Goal: Information Seeking & Learning: Learn about a topic

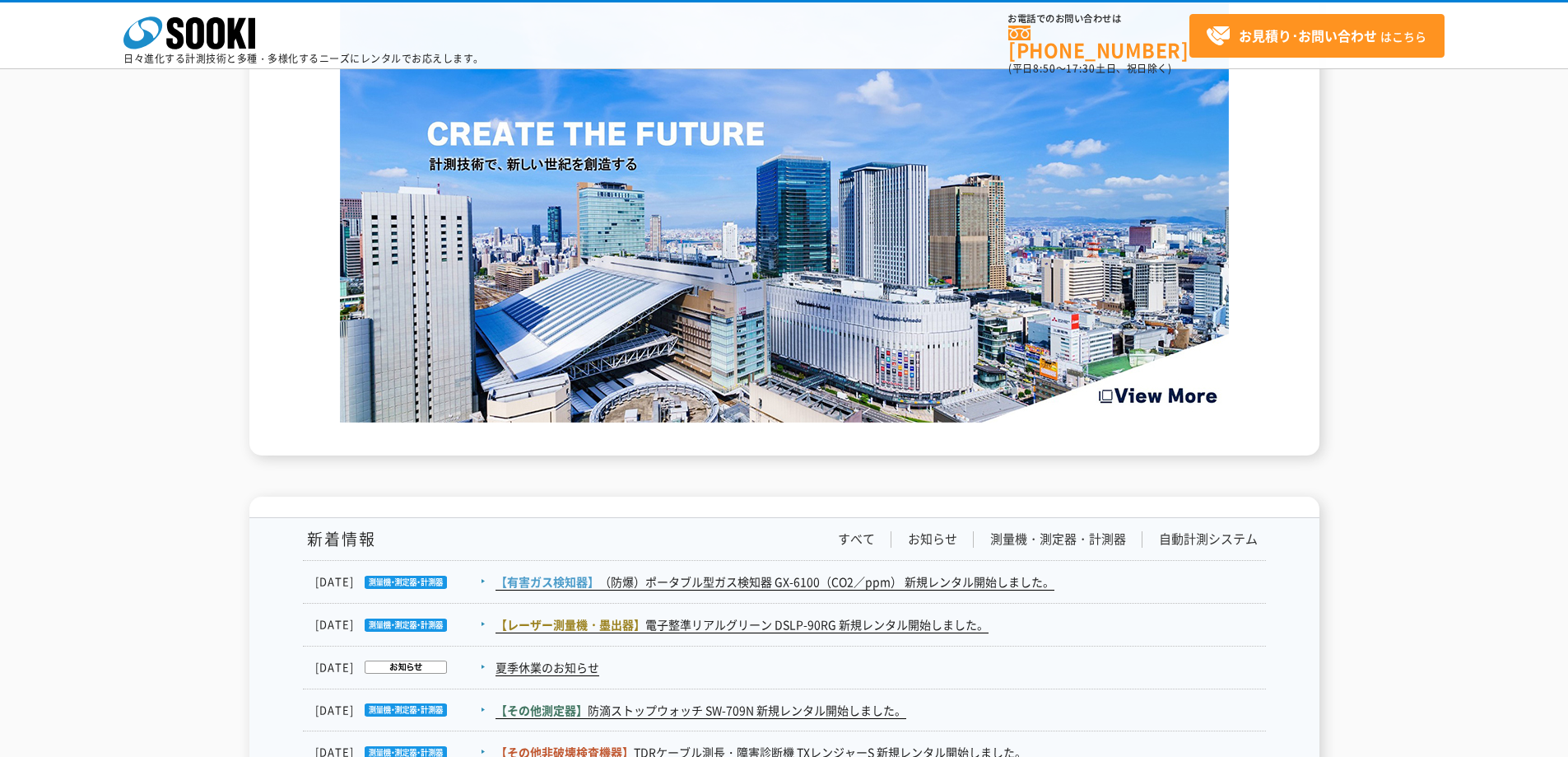
scroll to position [2724, 0]
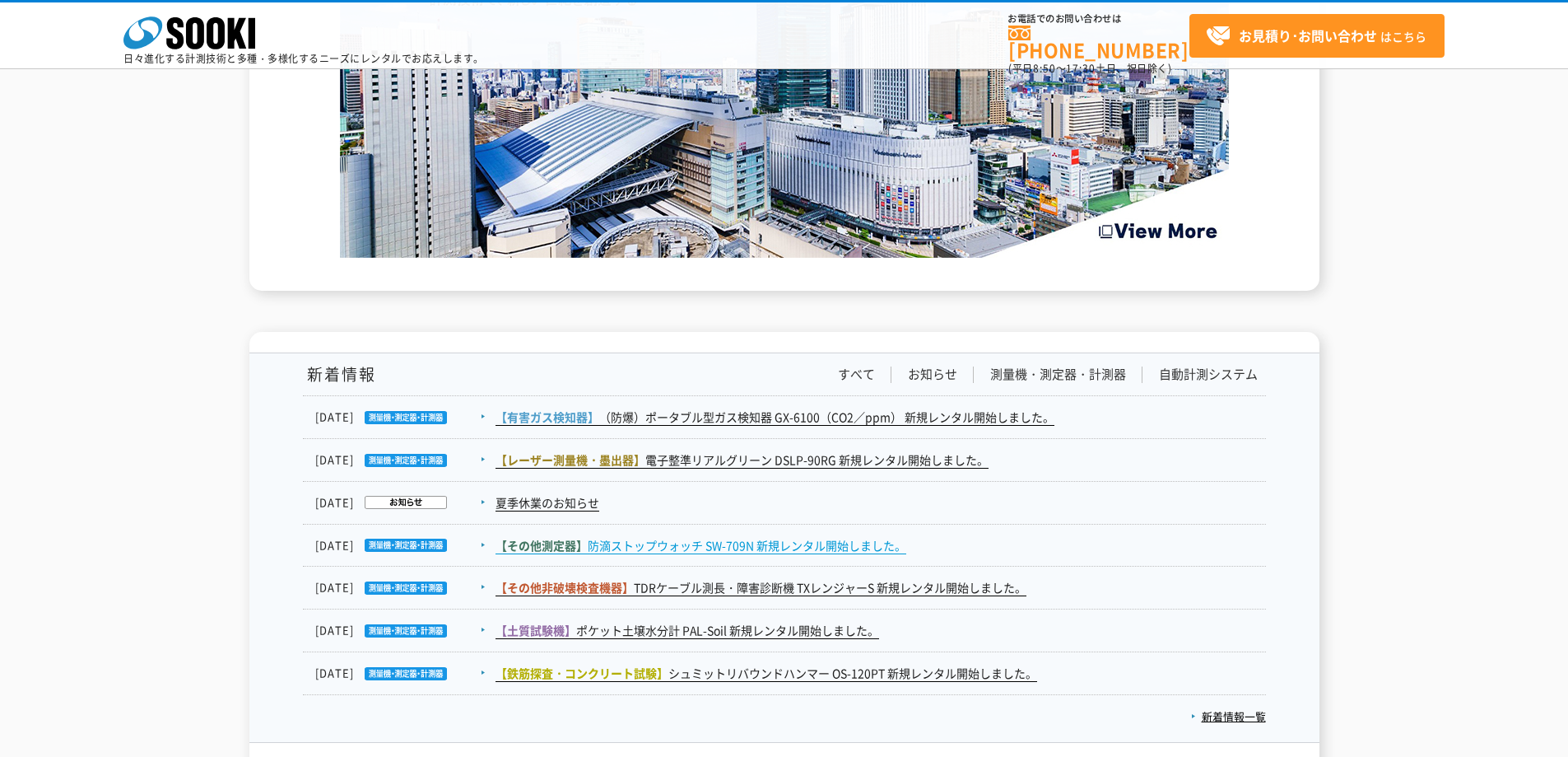
click at [700, 542] on link "【その他測定器】 防滴ストップウォッチ SW-709N 新規レンタル開始しました。" at bounding box center [700, 545] width 410 height 17
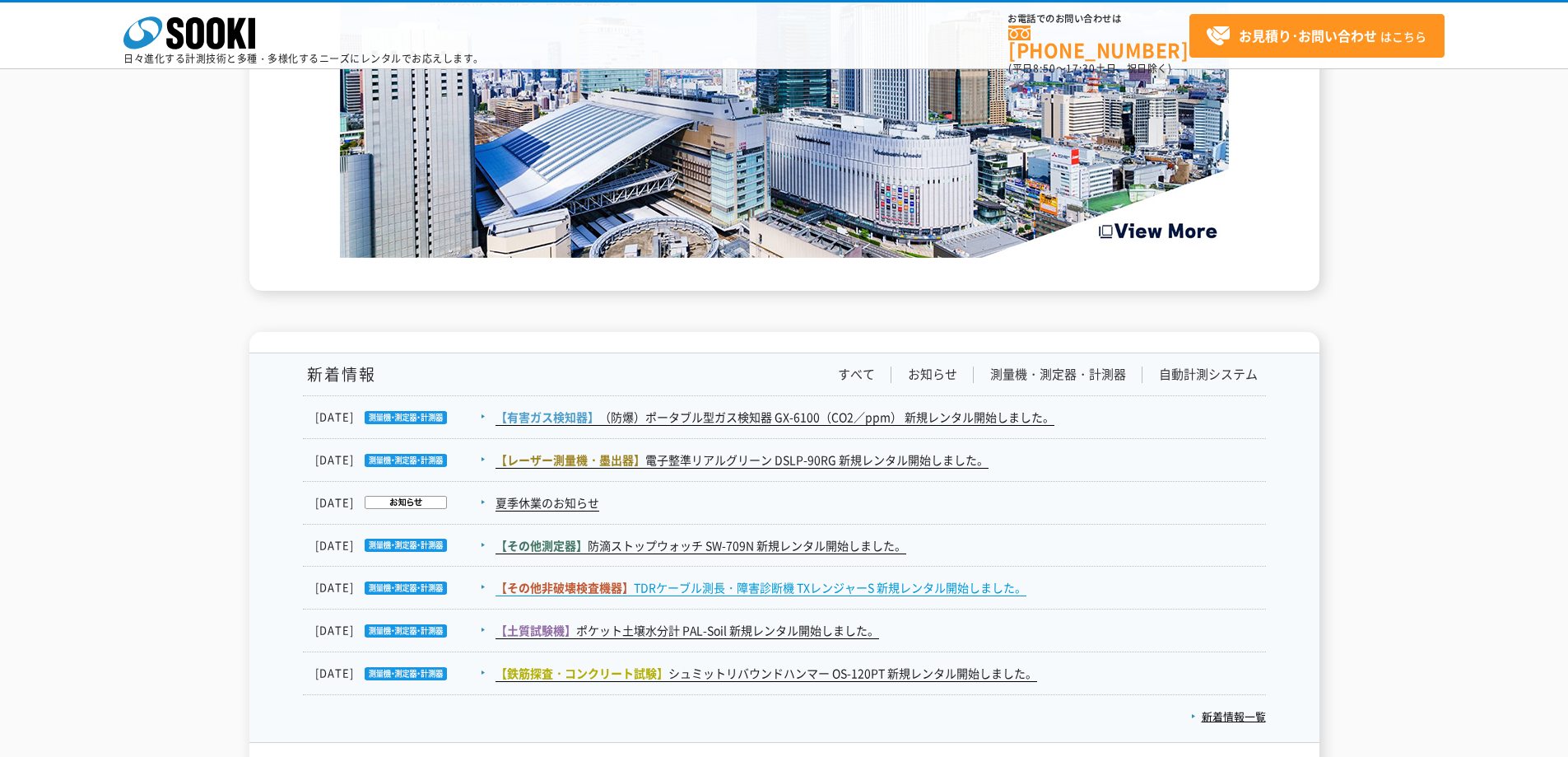
click at [682, 587] on link "【その他非破壊検査機器】 TDRケーブル測長・障害診断機 TXレンジャーS 新規レンタル開始しました。" at bounding box center [760, 587] width 531 height 17
click at [779, 589] on link "【その他非破壊検査機器】 TDRケーブル測長・障害診断機 TXレンジャーS 新規レンタル開始しました。" at bounding box center [760, 587] width 531 height 17
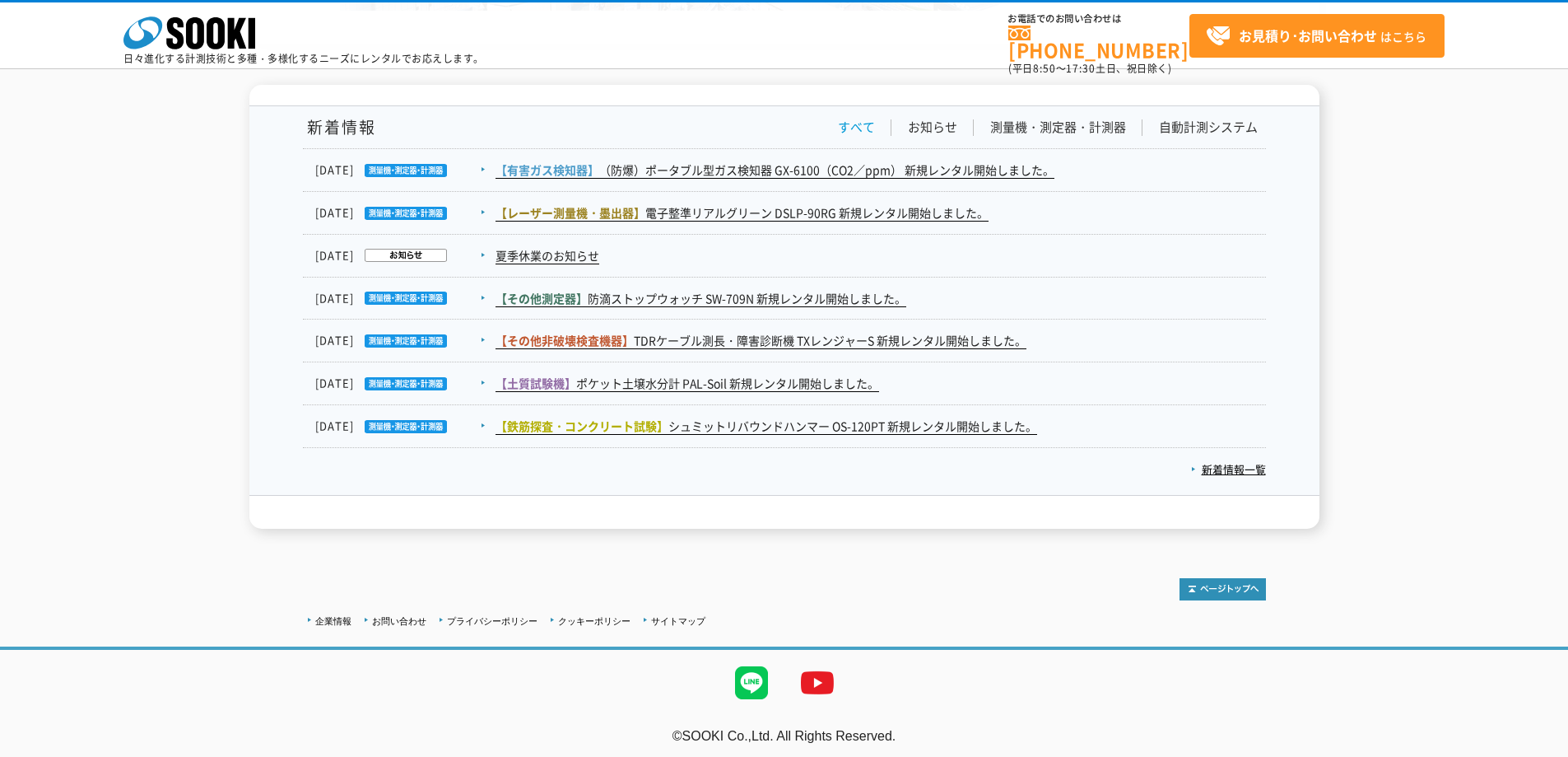
click at [844, 126] on link "すべて" at bounding box center [857, 127] width 37 height 17
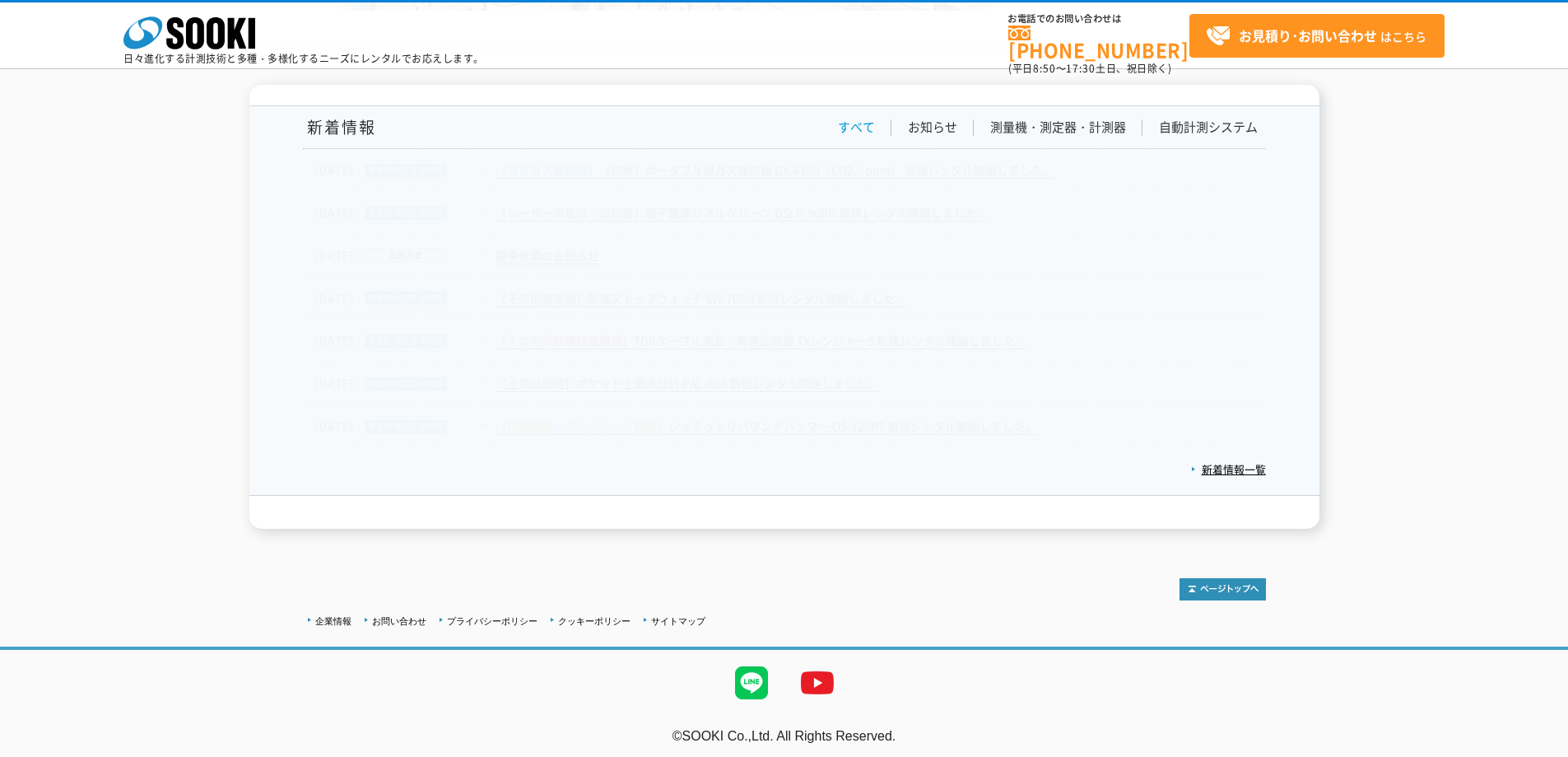
scroll to position [2978, 0]
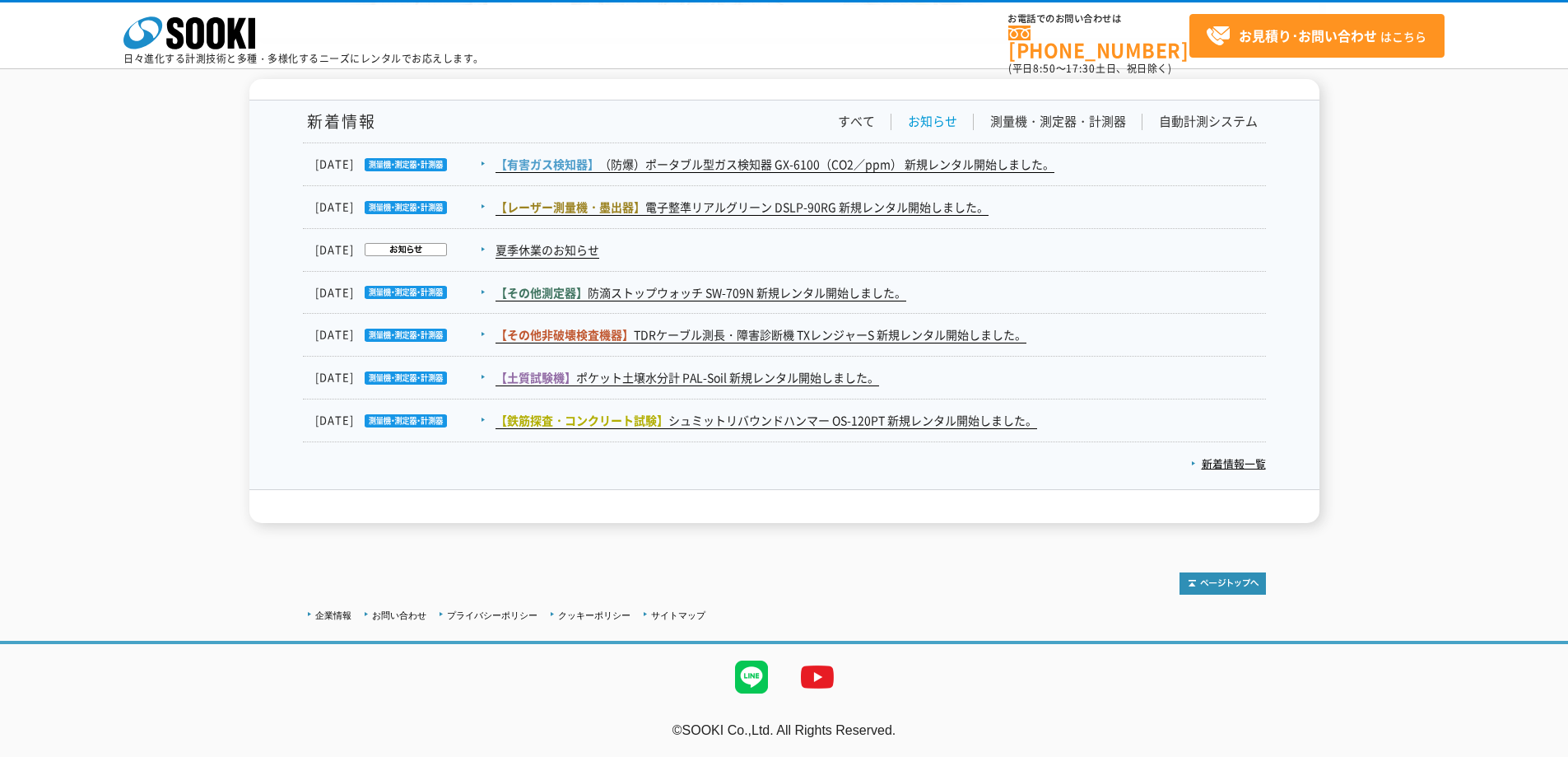
click at [938, 120] on link "お知らせ" at bounding box center [932, 121] width 49 height 17
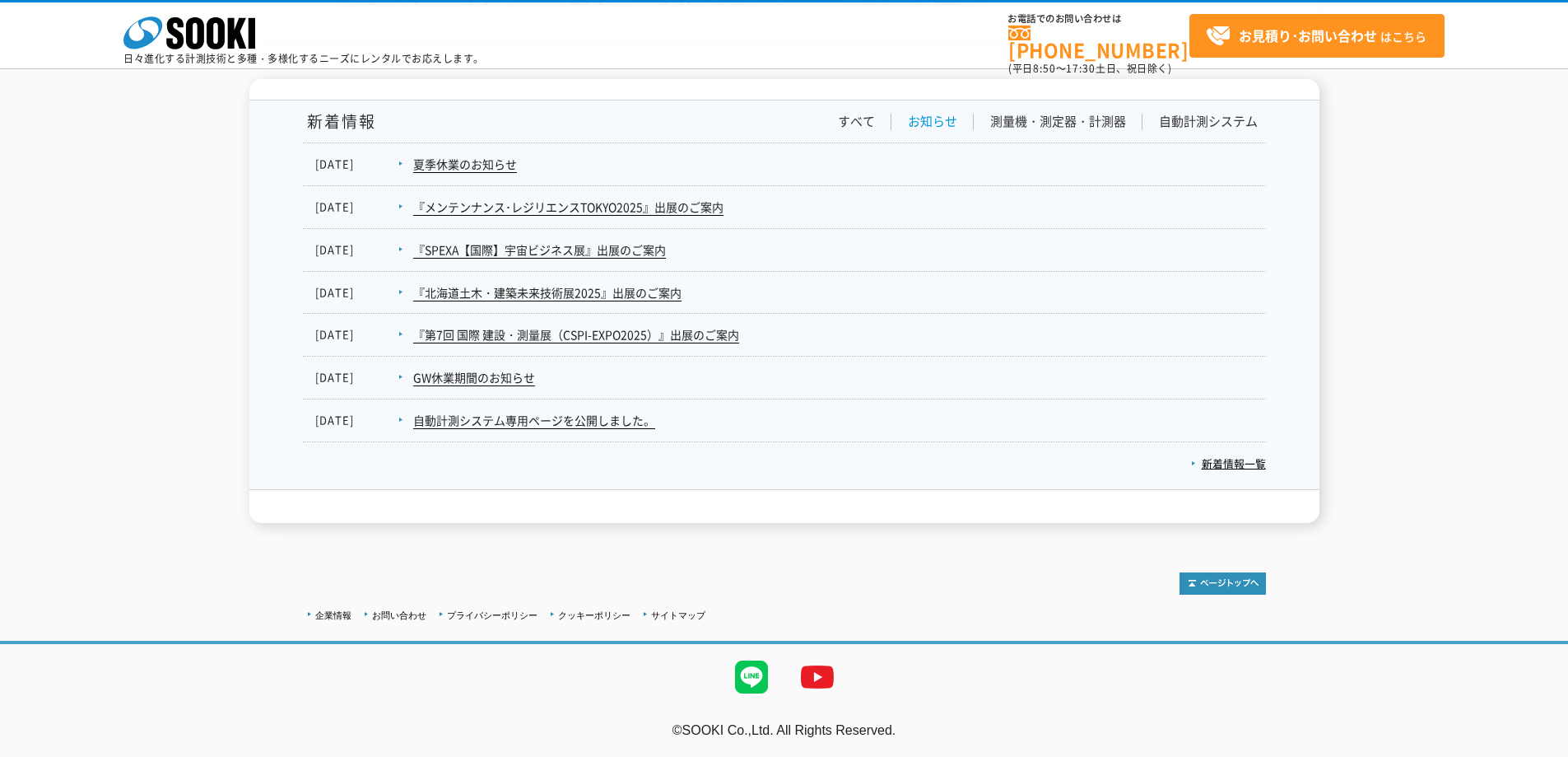
click at [931, 117] on link "お知らせ" at bounding box center [932, 121] width 49 height 17
click at [1042, 116] on link "測量機・測定器・計測器" at bounding box center [1058, 121] width 135 height 17
